Goal: Transaction & Acquisition: Obtain resource

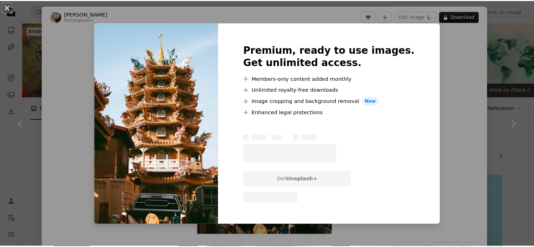
scroll to position [1079, 0]
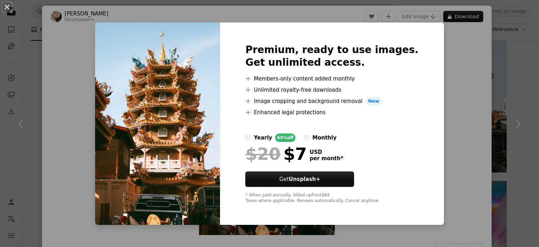
click at [444, 127] on div "An X shape Premium, ready to use images. Get unlimited access. A plus sign Memb…" at bounding box center [269, 123] width 539 height 247
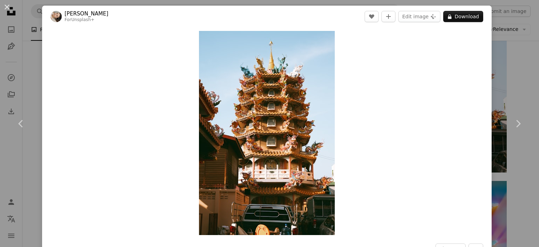
click at [480, 20] on header "[PERSON_NAME] For Unsplash+ A heart A plus sign Edit image Plus sign for Unspla…" at bounding box center [266, 17] width 449 height 22
click at [505, 47] on div "An X shape Chevron left Chevron right [PERSON_NAME] For Unsplash+ A heart A plu…" at bounding box center [269, 123] width 539 height 247
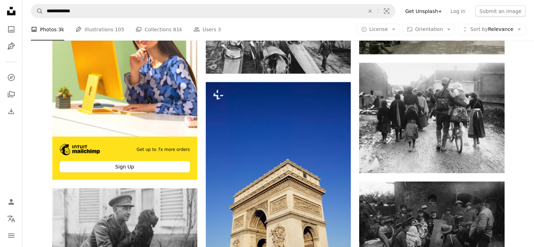
scroll to position [1727, 0]
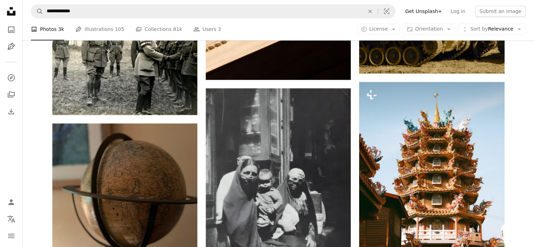
scroll to position [863, 0]
